Goal: Task Accomplishment & Management: Use online tool/utility

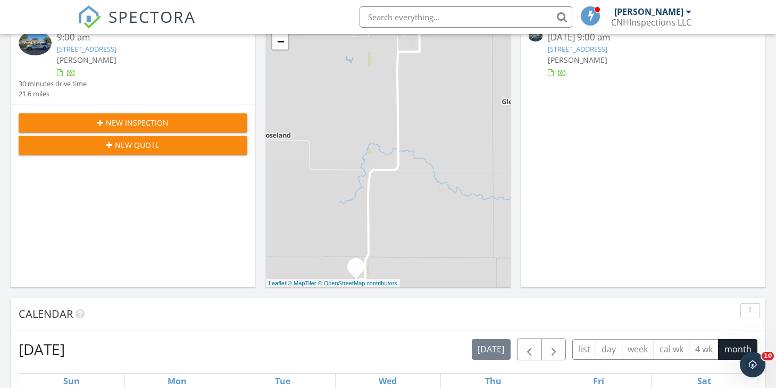
scroll to position [171, 0]
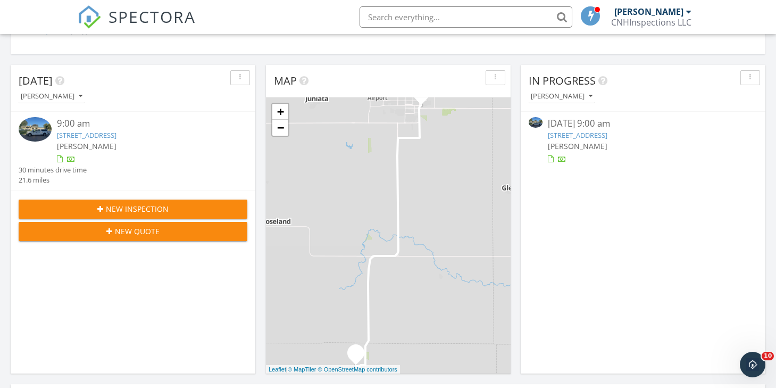
click at [606, 136] on link "310 S Cherry St, Blue Hill, NE 68930" at bounding box center [578, 135] width 60 height 10
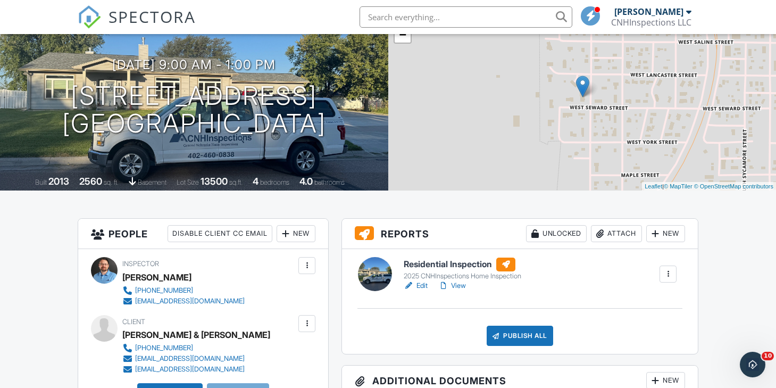
scroll to position [93, 0]
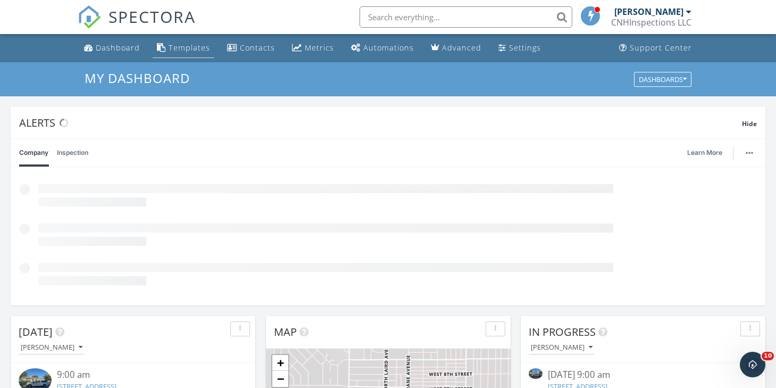
click at [185, 44] on div "Templates" at bounding box center [190, 48] width 42 height 10
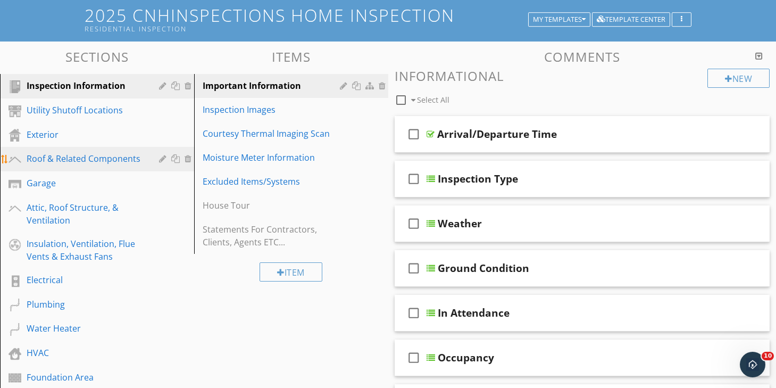
scroll to position [64, 0]
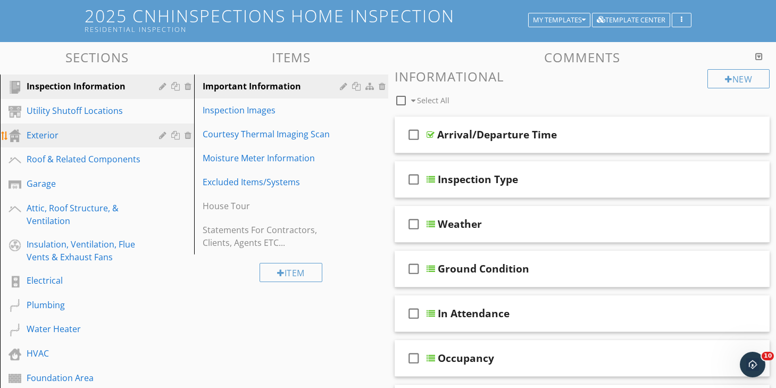
click at [115, 136] on div "Exterior" at bounding box center [85, 135] width 117 height 13
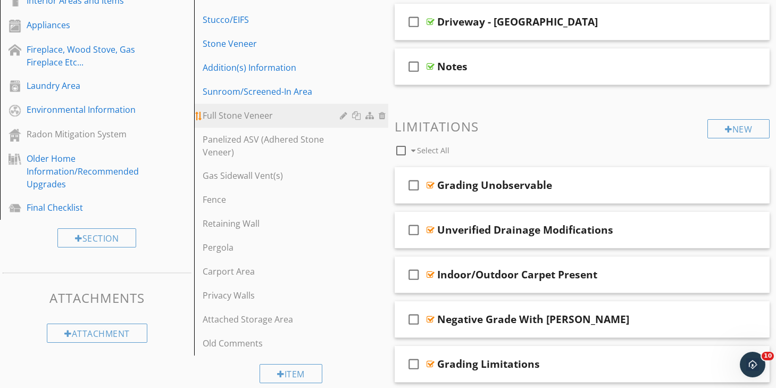
scroll to position [539, 0]
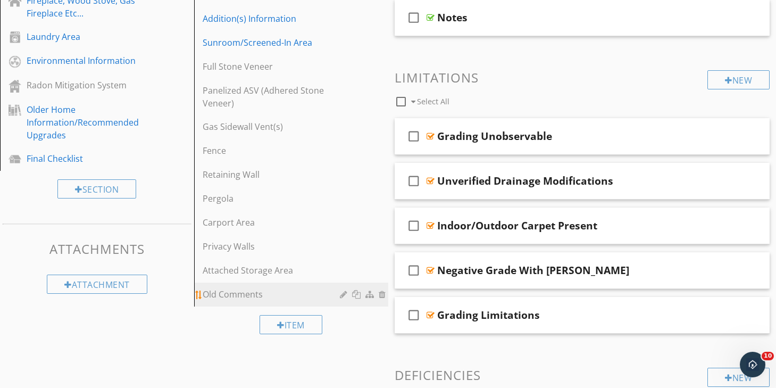
click at [265, 294] on div "Old Comments" at bounding box center [273, 294] width 141 height 13
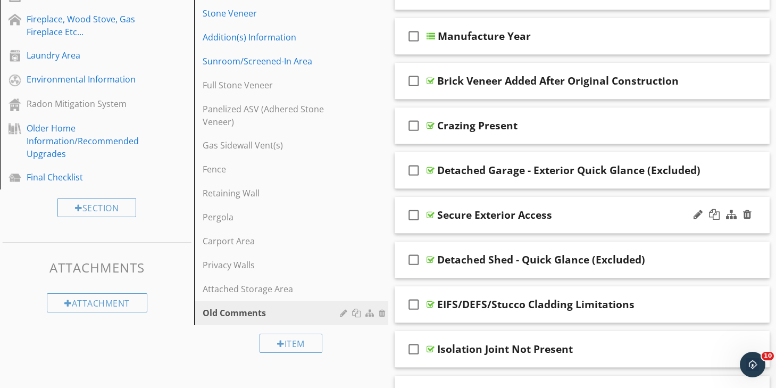
scroll to position [514, 0]
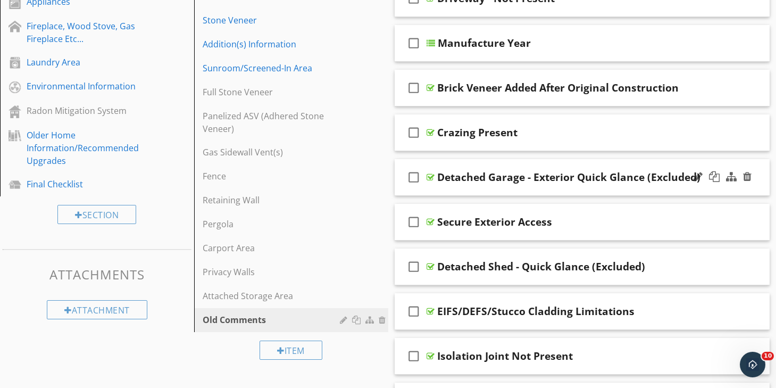
click at [505, 163] on div "check_box_outline_blank Detached Garage - Exterior Quick Glance (Excluded)" at bounding box center [583, 177] width 376 height 37
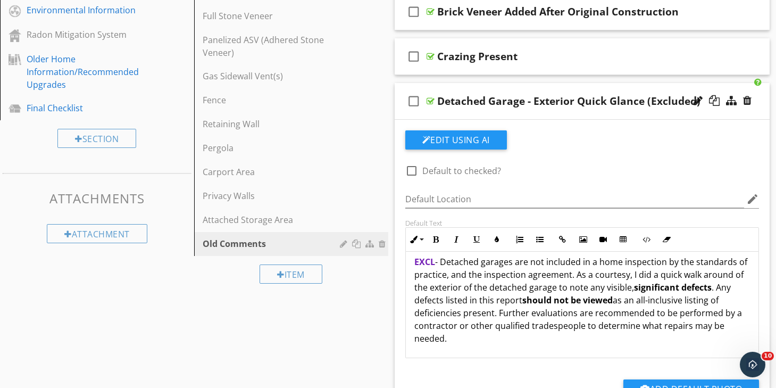
scroll to position [9, 0]
drag, startPoint x: 490, startPoint y: 339, endPoint x: 411, endPoint y: 263, distance: 109.2
click at [411, 263] on div "EXCL - Detached garages are not included in a home inspection by the standards …" at bounding box center [582, 300] width 353 height 115
copy p "EXCL - Detached garages are not included in a home inspection by the standards …"
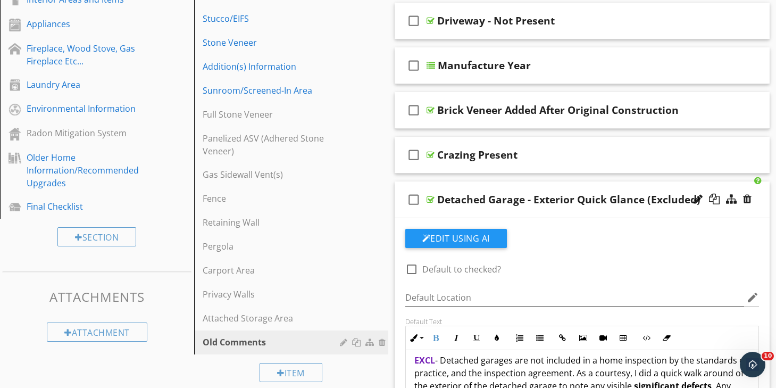
scroll to position [468, 0]
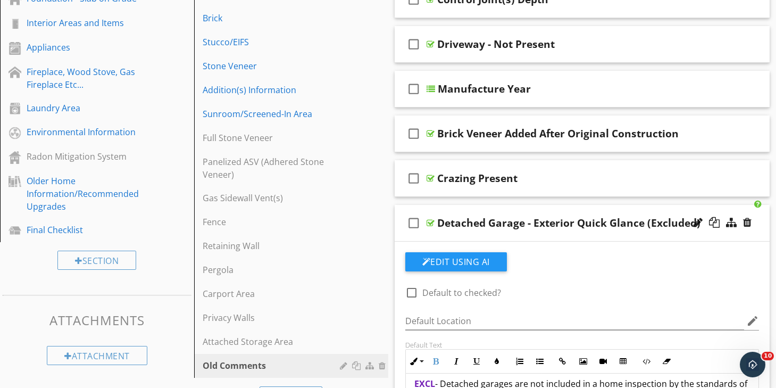
click at [501, 205] on div "check_box_outline_blank Detached Garage - Exterior Quick Glance (Excluded)" at bounding box center [583, 223] width 376 height 37
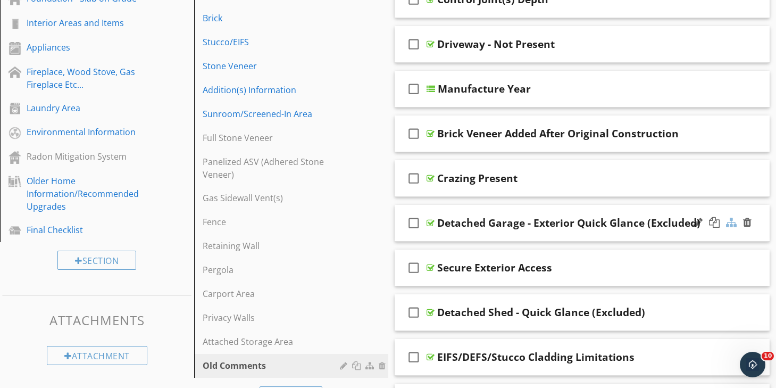
click at [732, 219] on div at bounding box center [731, 222] width 11 height 11
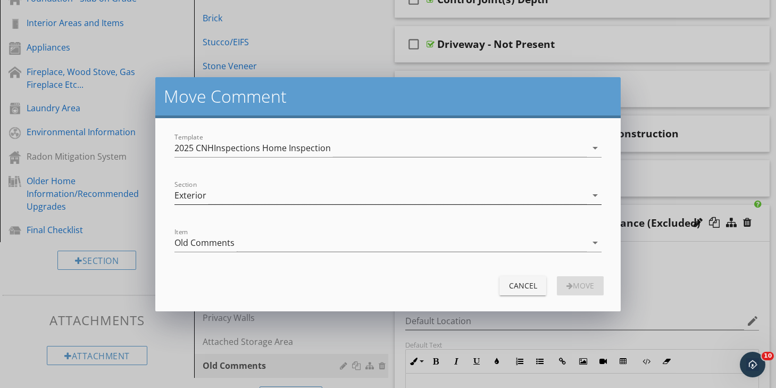
click at [366, 194] on div "Exterior" at bounding box center [381, 196] width 412 height 18
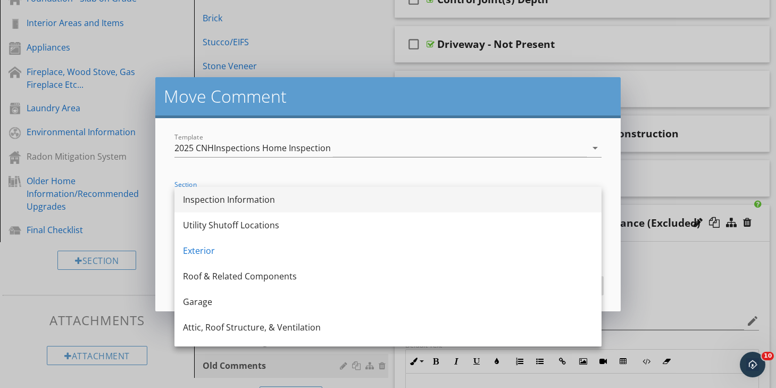
click at [362, 197] on div "Inspection Information" at bounding box center [388, 199] width 410 height 13
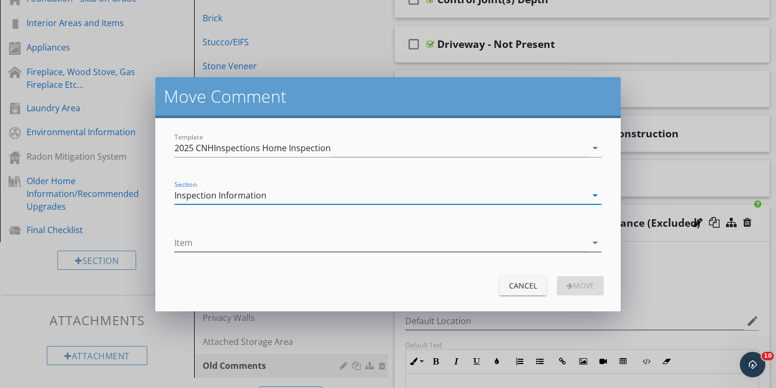
click at [359, 251] on div at bounding box center [381, 243] width 412 height 18
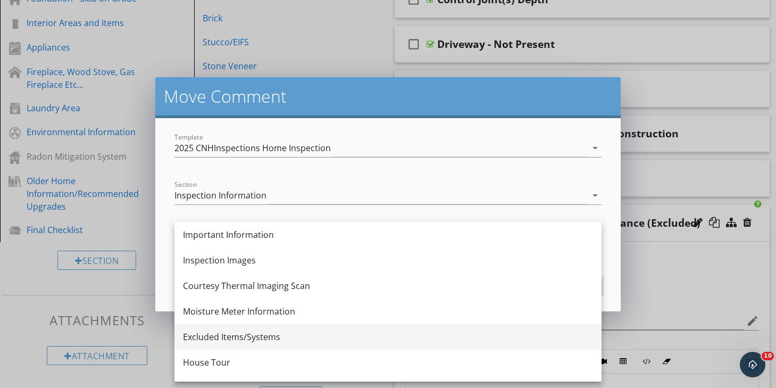
click at [316, 340] on div "Excluded Items/Systems" at bounding box center [388, 336] width 410 height 13
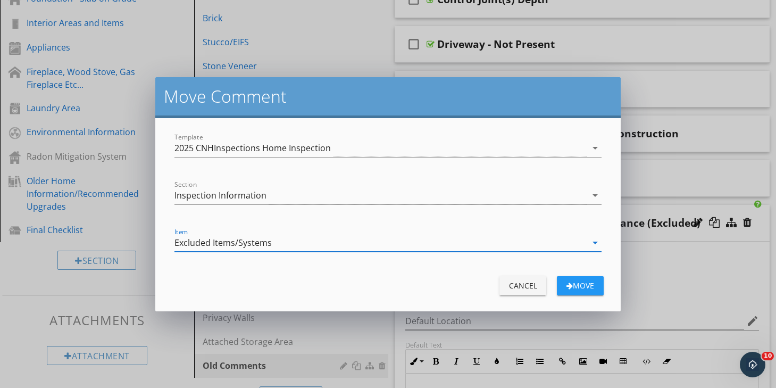
click at [596, 286] on button "Move" at bounding box center [580, 285] width 47 height 19
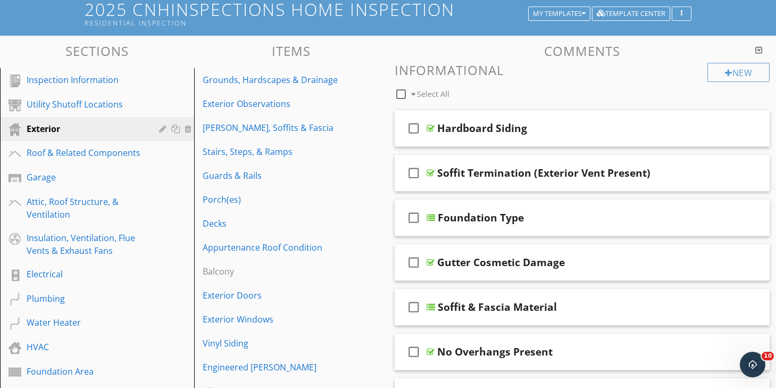
scroll to position [70, 0]
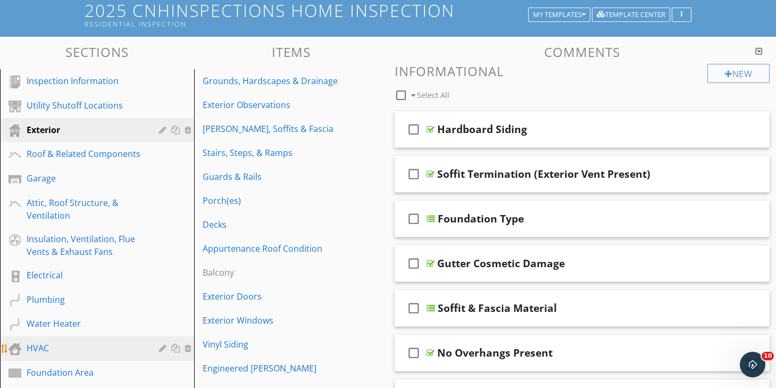
click at [76, 345] on div "HVAC" at bounding box center [85, 348] width 117 height 13
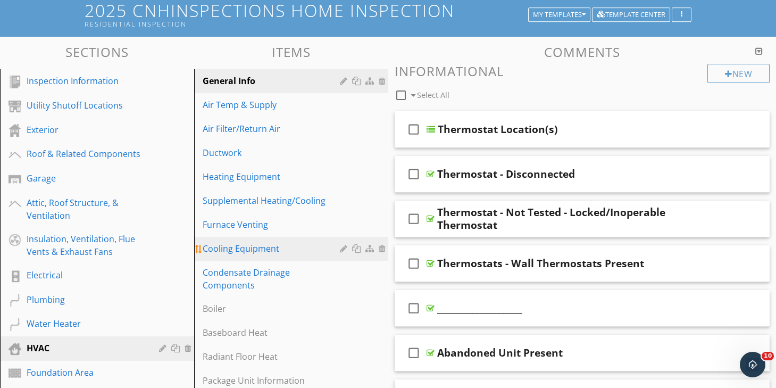
click at [273, 245] on div "Cooling Equipment" at bounding box center [273, 248] width 141 height 13
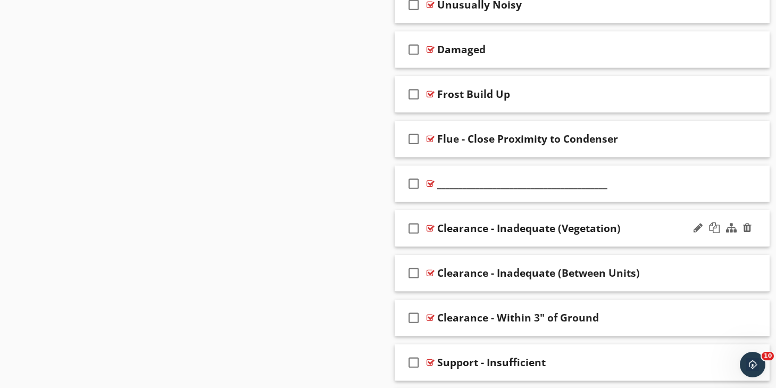
scroll to position [1343, 0]
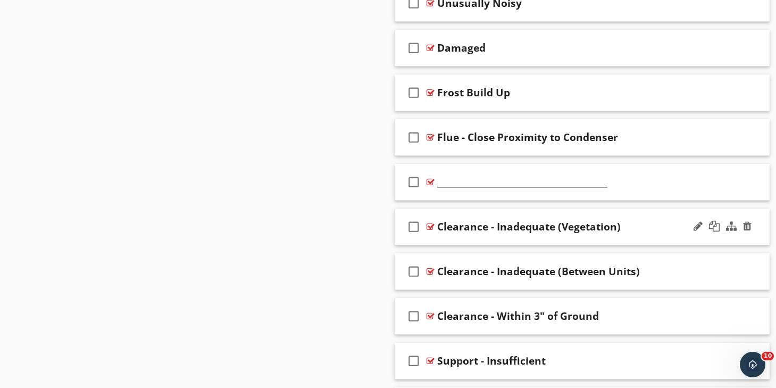
click at [512, 216] on div "check_box_outline_blank Clearance - Inadequate (Vegetation)" at bounding box center [583, 227] width 376 height 37
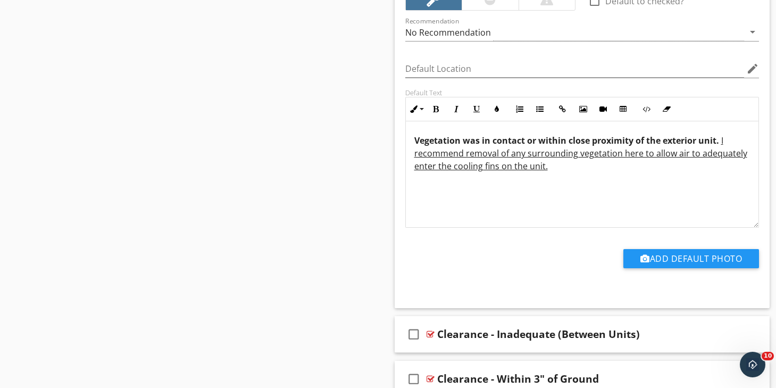
scroll to position [1649, 0]
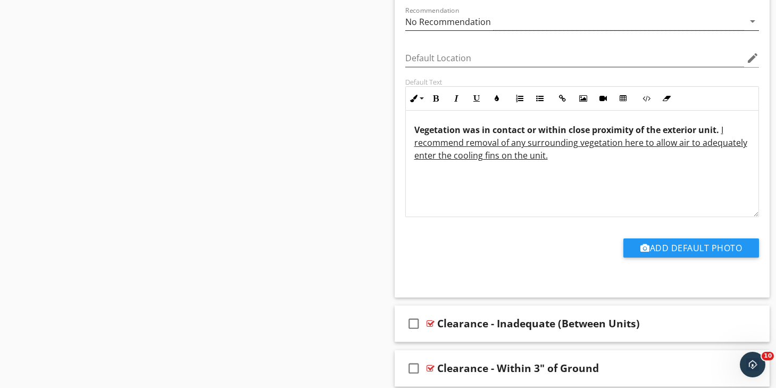
click at [515, 27] on div "No Recommendation" at bounding box center [576, 22] width 340 height 18
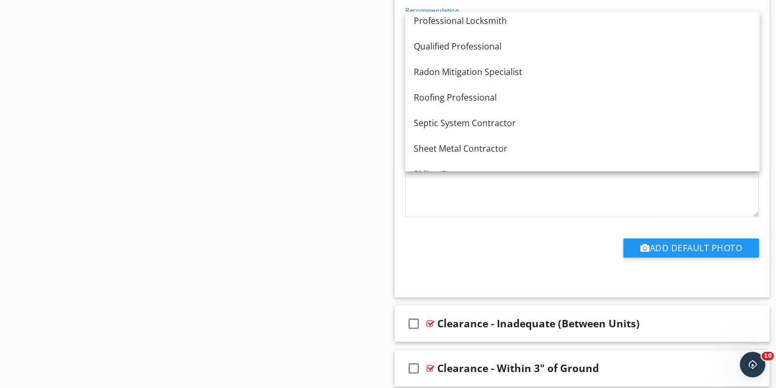
scroll to position [1193, 0]
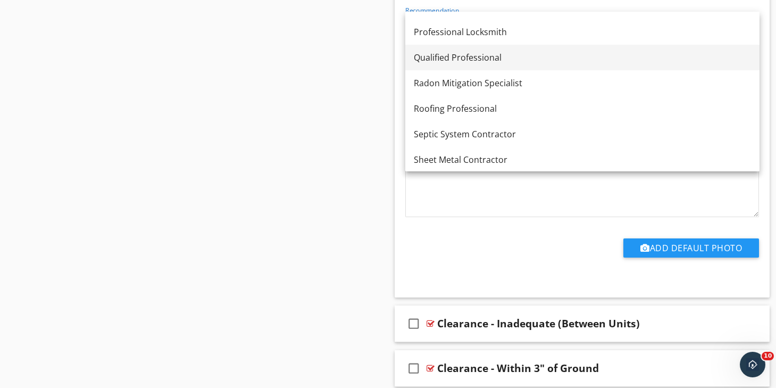
click at [483, 59] on div "Qualified Professional" at bounding box center [582, 57] width 337 height 13
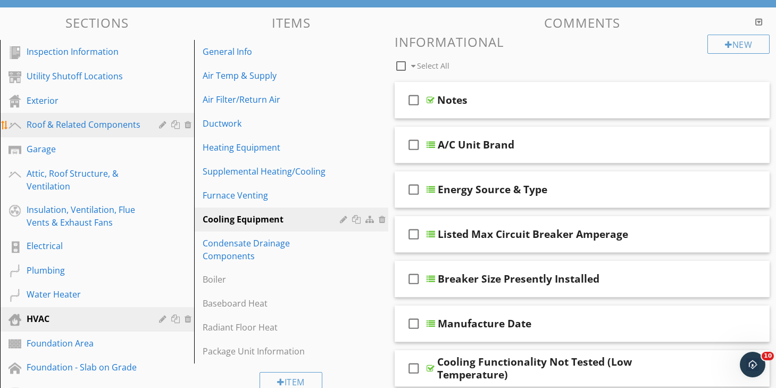
scroll to position [104, 0]
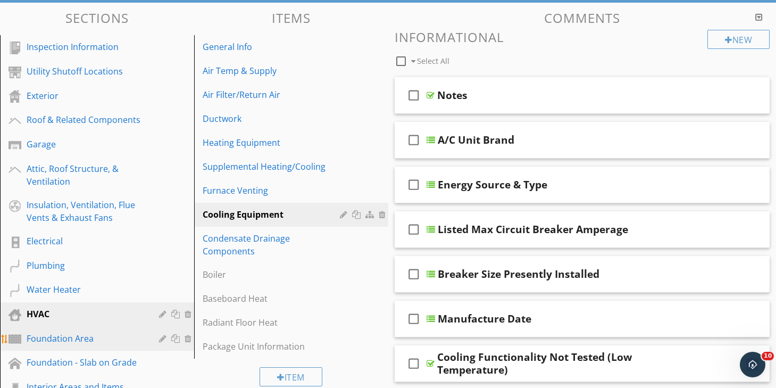
click at [80, 339] on div "Foundation Area" at bounding box center [85, 338] width 117 height 13
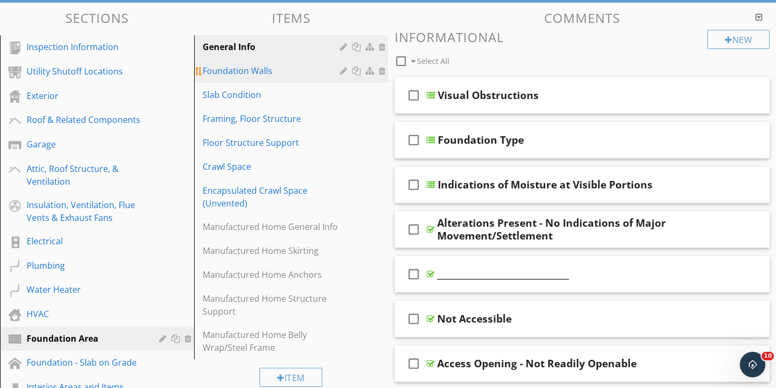
click at [258, 72] on div "Foundation Walls" at bounding box center [273, 70] width 141 height 13
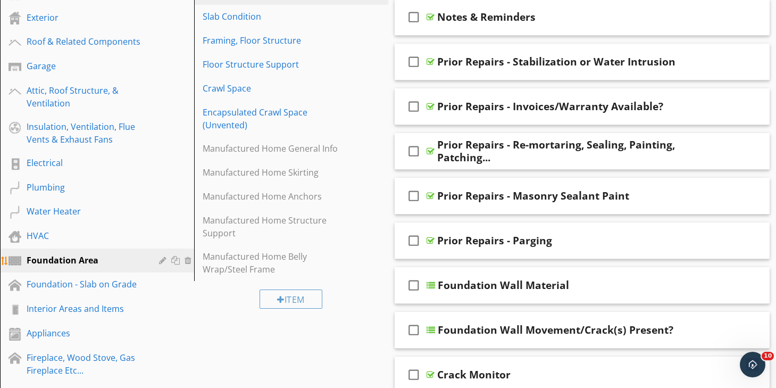
scroll to position [194, 0]
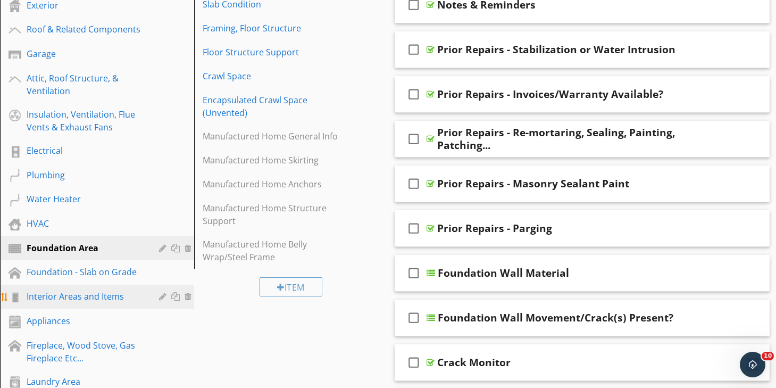
click at [93, 298] on div "Interior Areas and Items" at bounding box center [85, 296] width 117 height 13
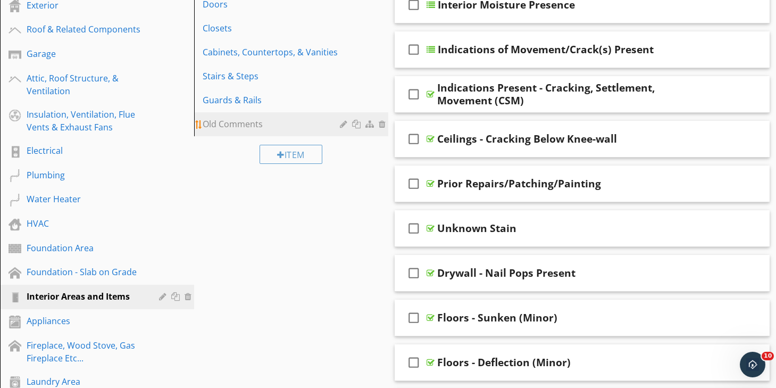
click at [249, 121] on div "Old Comments" at bounding box center [273, 124] width 141 height 13
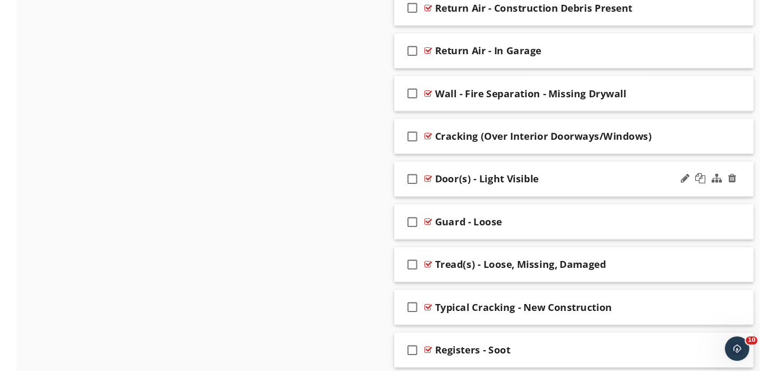
scroll to position [4938, 0]
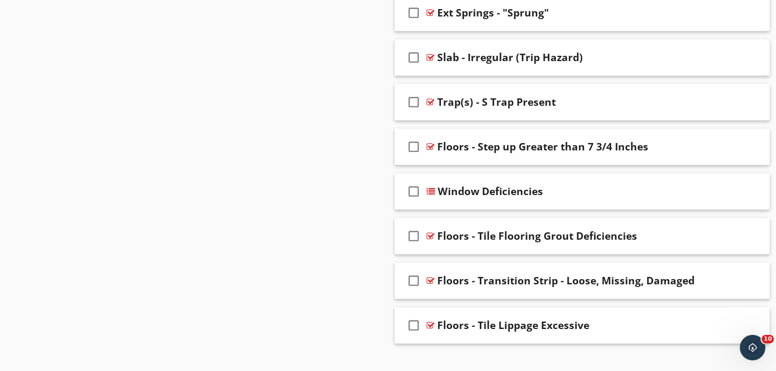
scroll to position [4451, 0]
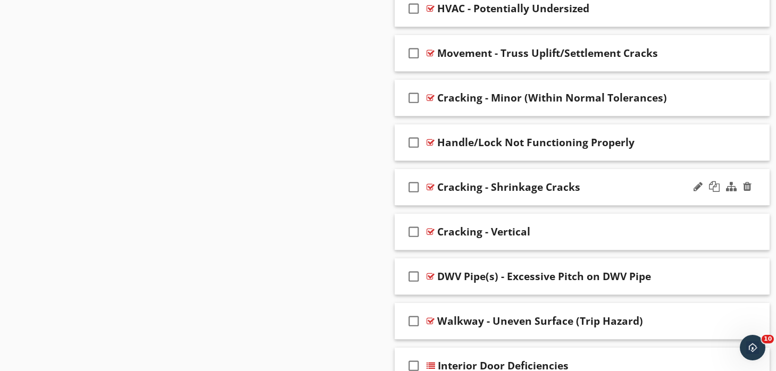
click at [484, 172] on div "check_box_outline_blank Cracking - Shrinkage Cracks" at bounding box center [583, 187] width 376 height 37
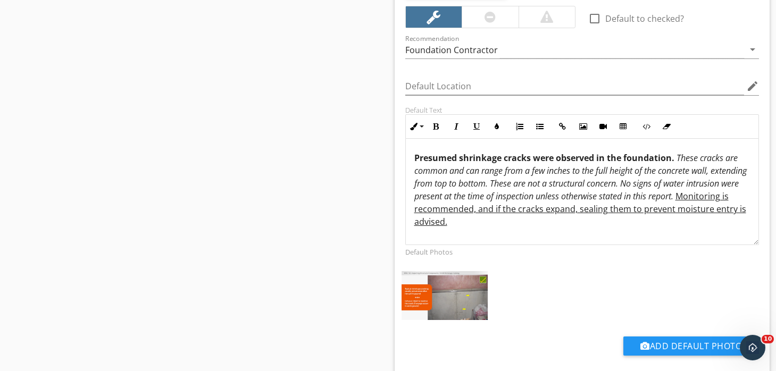
scroll to position [4691, 0]
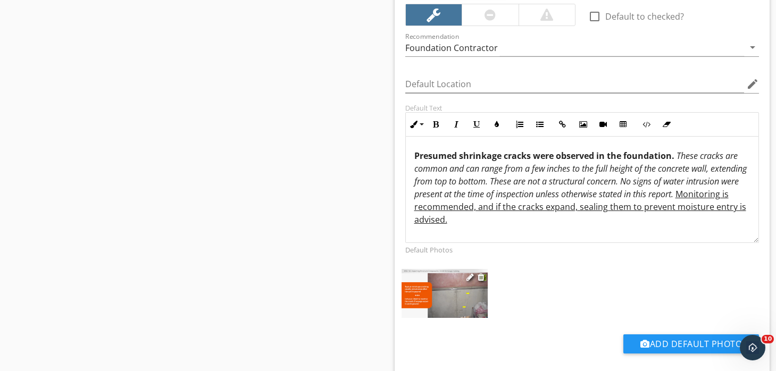
click at [441, 292] on img at bounding box center [445, 293] width 86 height 48
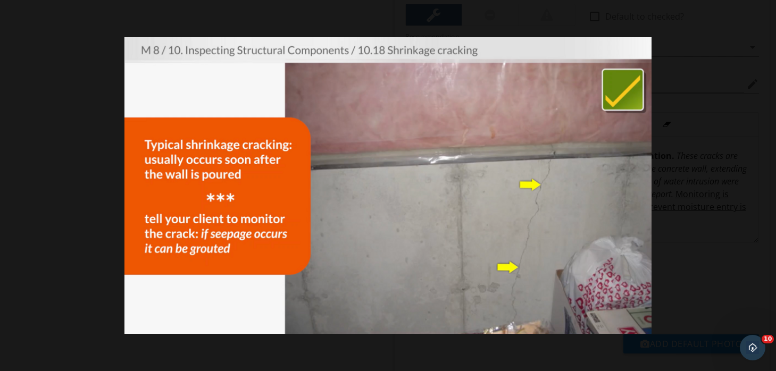
click at [114, 286] on div at bounding box center [388, 185] width 776 height 371
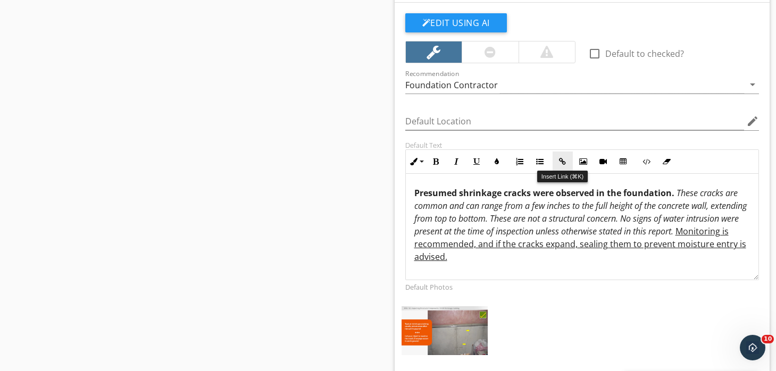
scroll to position [4695, 0]
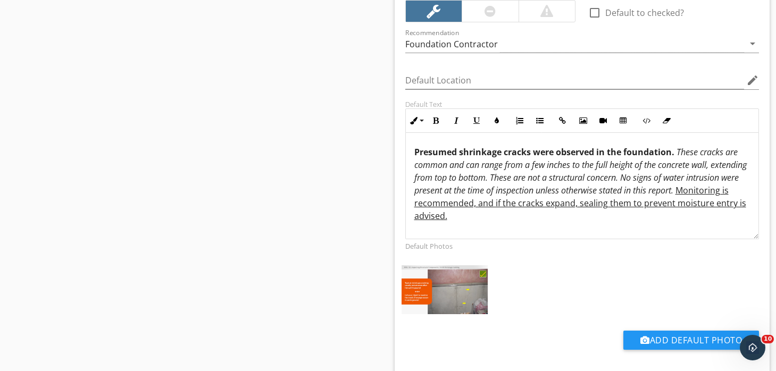
click at [536, 222] on div "Presumed shrinkage cracks were observed in the foundation. These cracks are com…" at bounding box center [582, 186] width 353 height 106
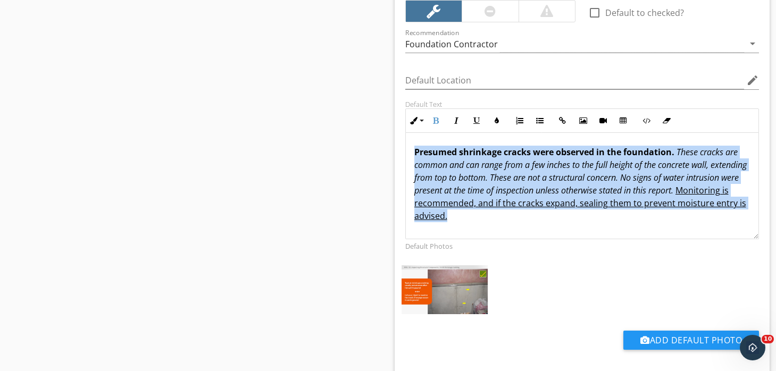
copy span "Presumed shrinkage cracks were observed in the foundation. These cracks are com…"
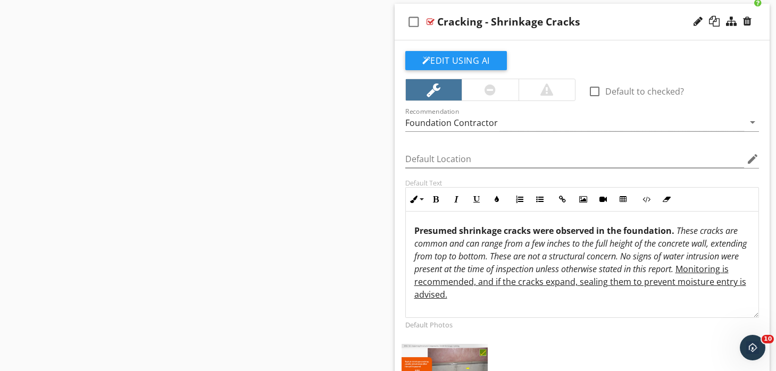
scroll to position [4579, 0]
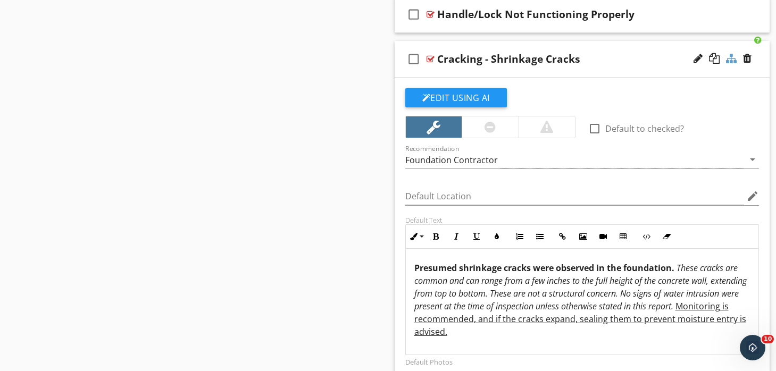
click at [733, 60] on div at bounding box center [731, 58] width 11 height 11
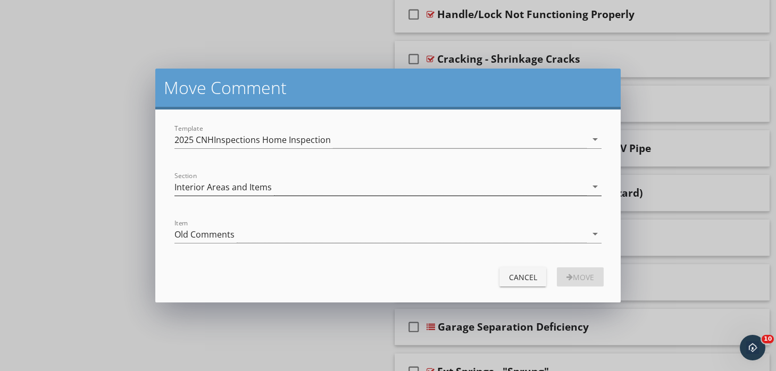
click at [397, 189] on div "Interior Areas and Items" at bounding box center [381, 187] width 412 height 18
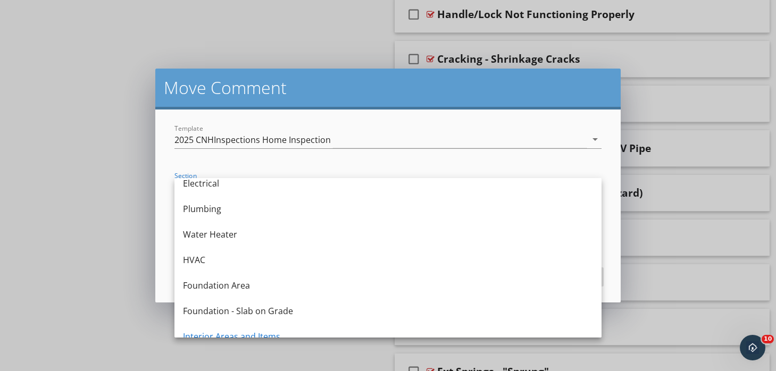
scroll to position [196, 0]
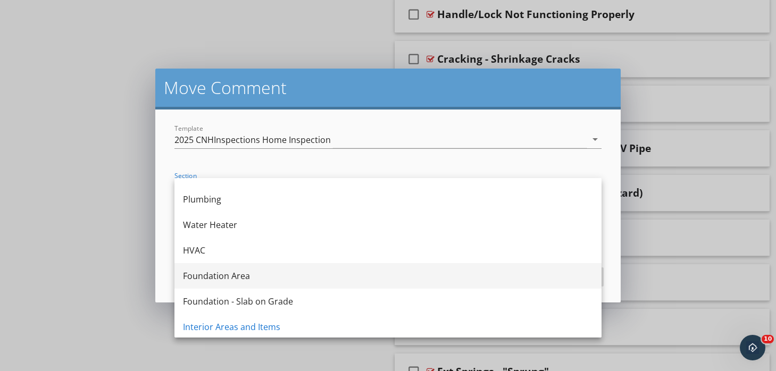
click at [318, 273] on div "Foundation Area" at bounding box center [388, 276] width 410 height 13
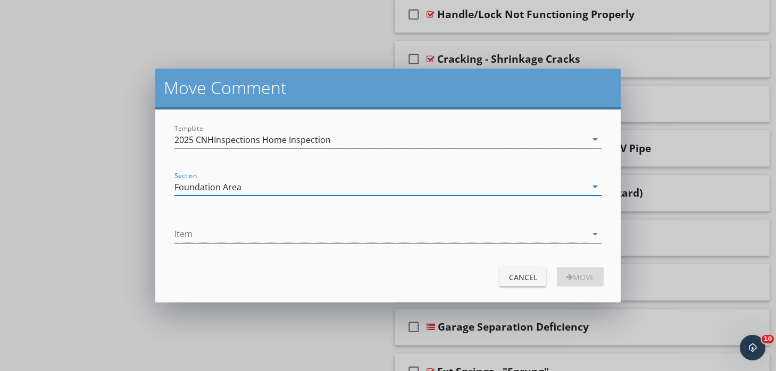
click at [325, 234] on div at bounding box center [381, 235] width 412 height 18
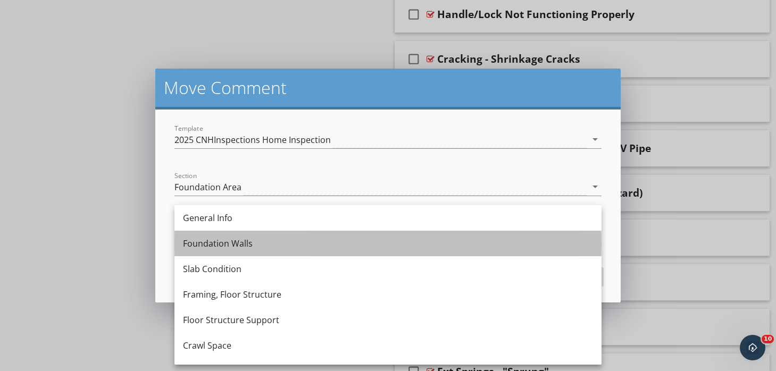
click at [321, 246] on div "Foundation Walls" at bounding box center [388, 243] width 410 height 13
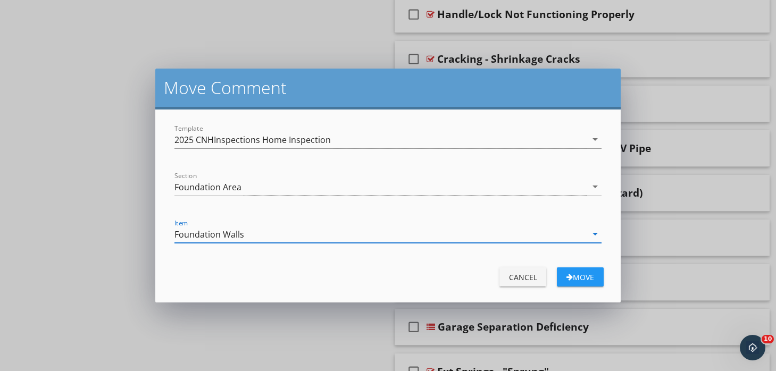
click at [579, 277] on div "Move" at bounding box center [581, 277] width 30 height 11
